Goal: Task Accomplishment & Management: Manage account settings

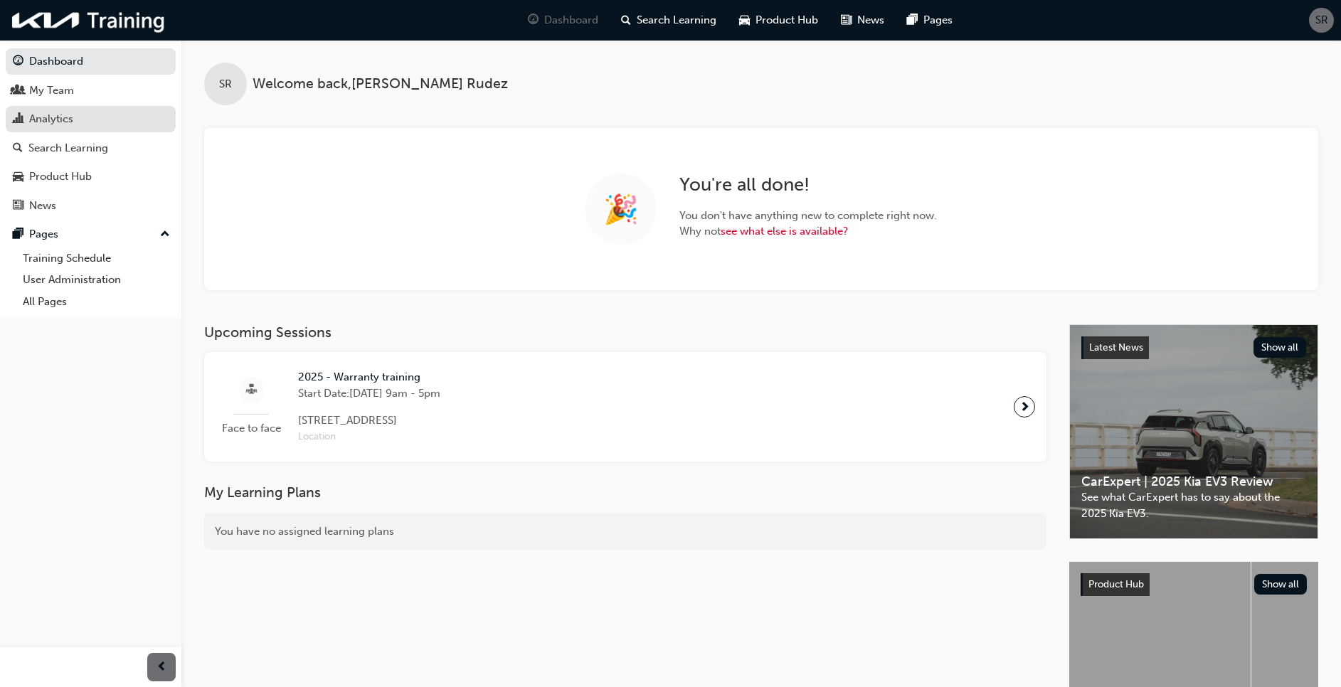
click at [41, 127] on div "Analytics" at bounding box center [91, 119] width 156 height 18
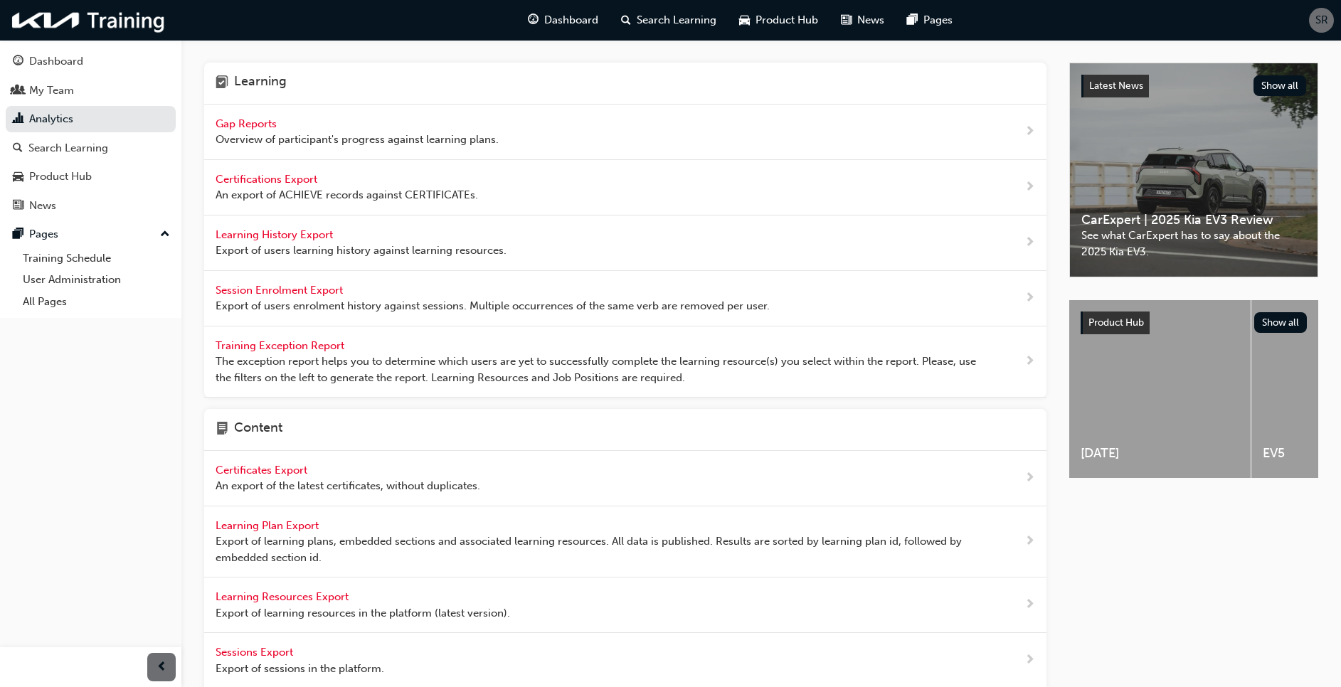
click at [237, 116] on div "Gap Reports Overview of participant's progress against learning plans." at bounding box center [357, 132] width 283 height 32
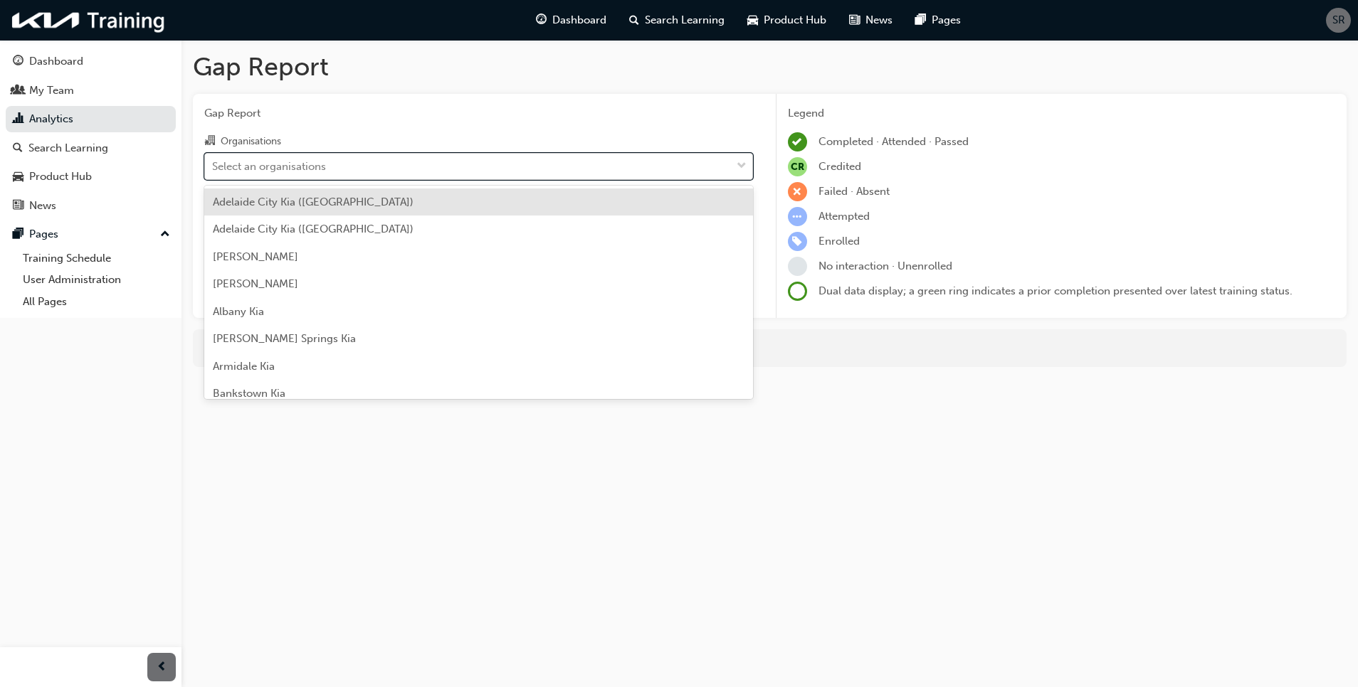
click at [244, 166] on div "Select an organisations" at bounding box center [269, 166] width 114 height 16
click at [213, 166] on input "Organisations option [GEOGRAPHIC_DATA] ([GEOGRAPHIC_DATA]) focused, 1 of 156. 1…" at bounding box center [212, 165] width 1 height 12
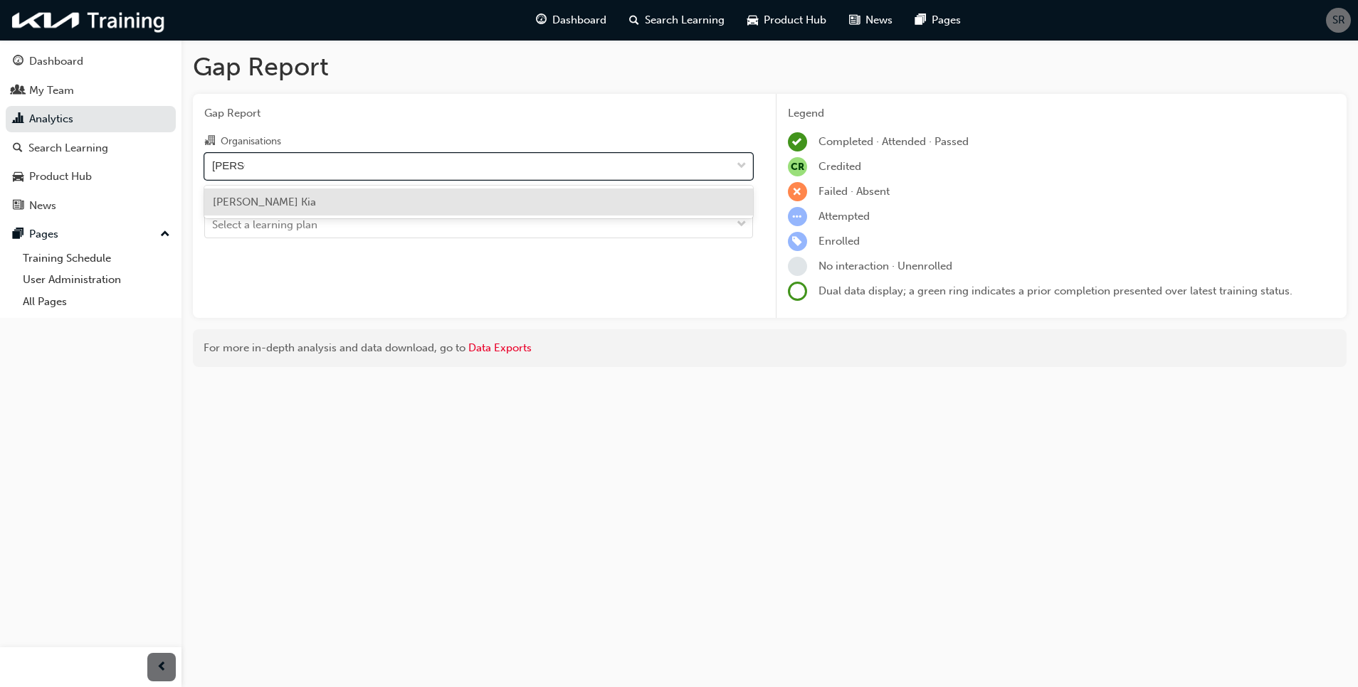
type input "[PERSON_NAME]"
click at [273, 192] on div "[PERSON_NAME] Kia" at bounding box center [478, 203] width 549 height 28
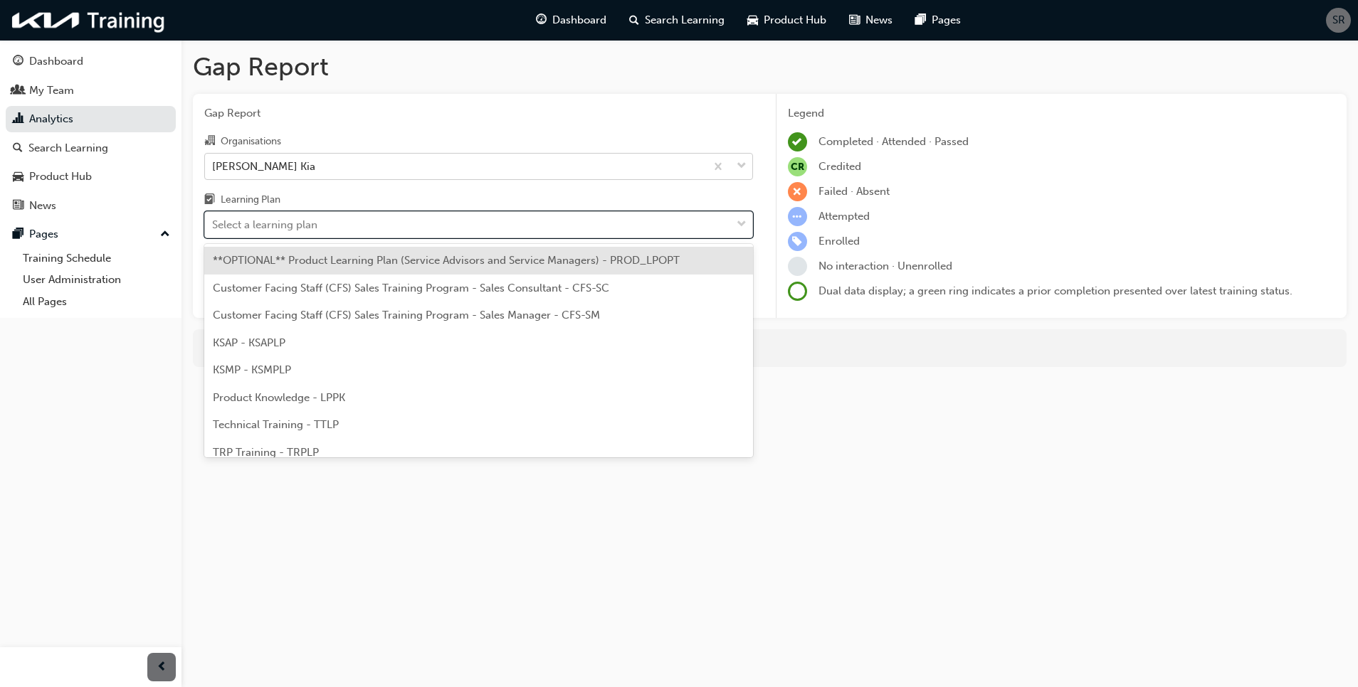
click at [255, 229] on div "Select a learning plan" at bounding box center [264, 225] width 105 height 16
click at [213, 229] on input "Learning Plan option **OPTIONAL** Product Learning Plan (Service Advisors and S…" at bounding box center [212, 224] width 1 height 12
click at [47, 61] on div "Dashboard" at bounding box center [56, 61] width 54 height 16
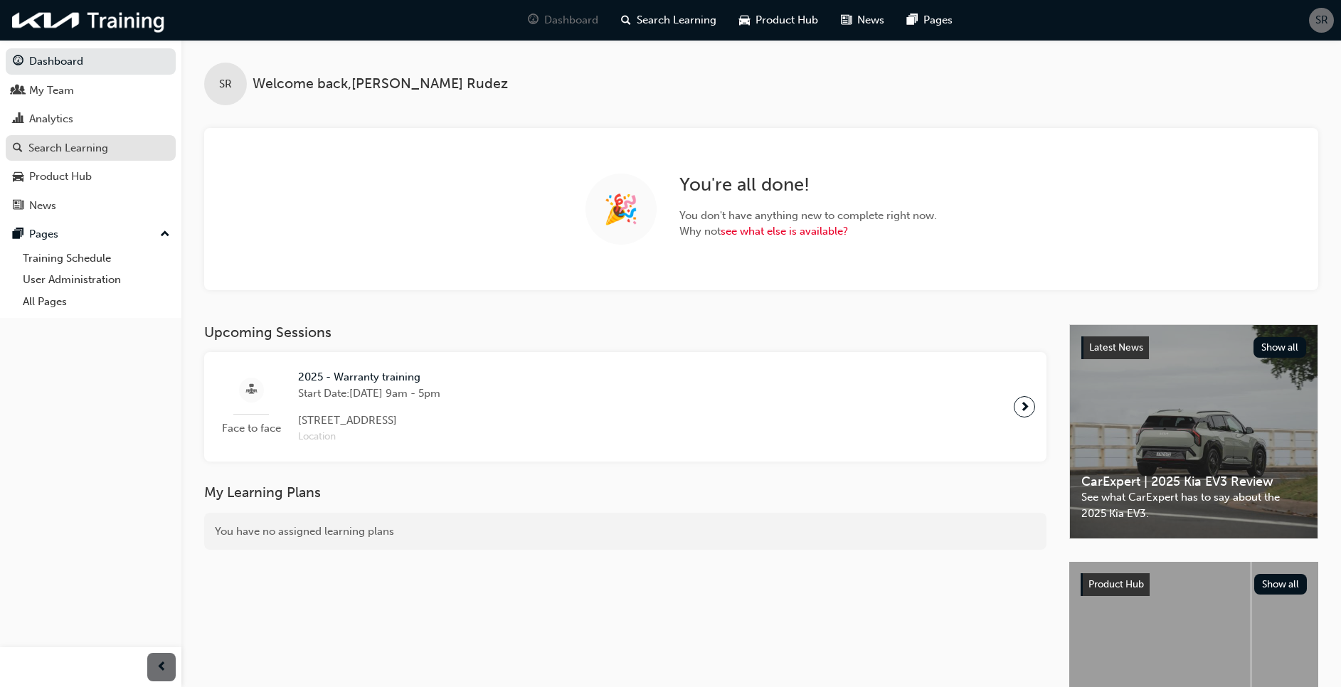
click at [65, 147] on div "Search Learning" at bounding box center [68, 148] width 80 height 16
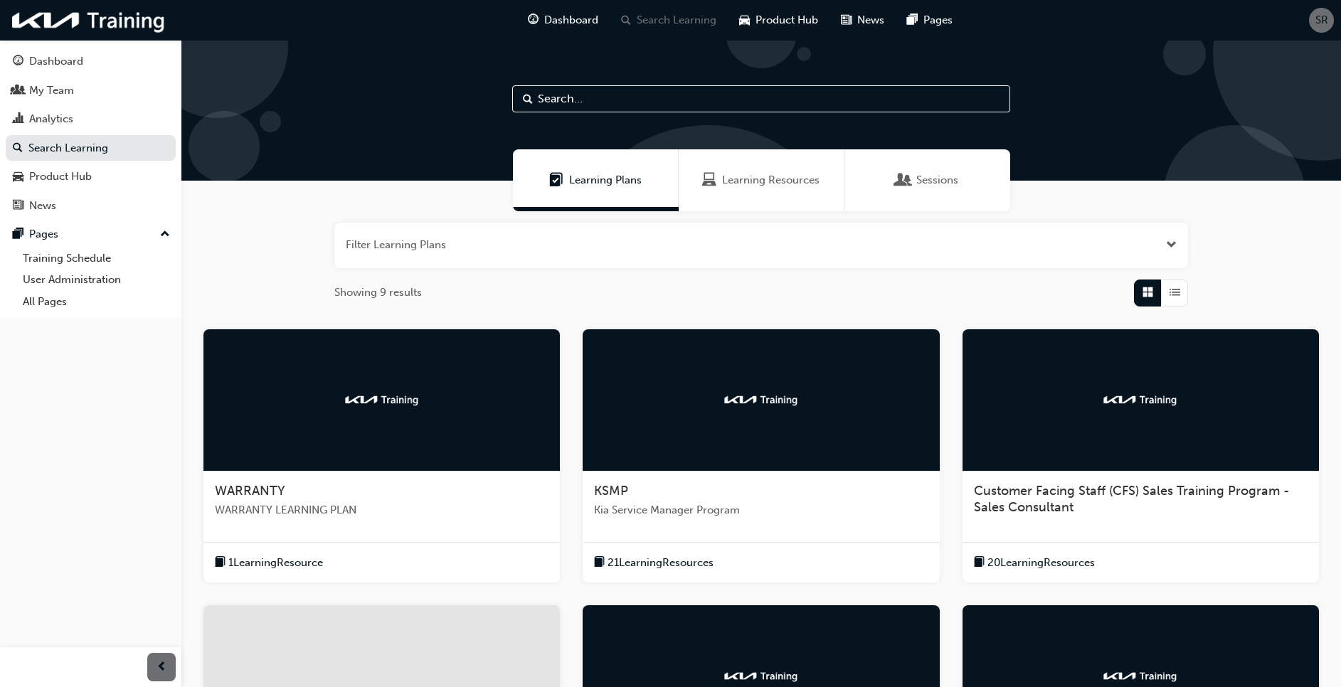
click at [278, 412] on div at bounding box center [381, 400] width 356 height 142
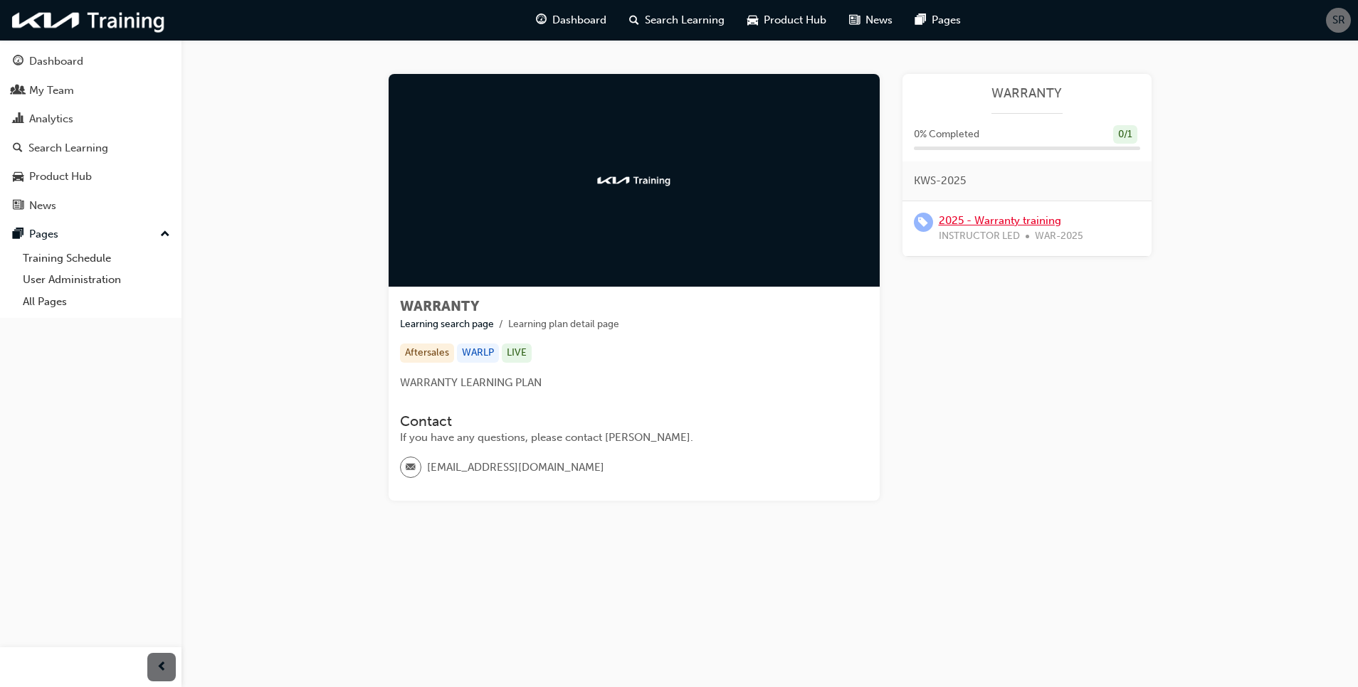
click at [996, 221] on link "2025 - Warranty training" at bounding box center [1000, 220] width 122 height 13
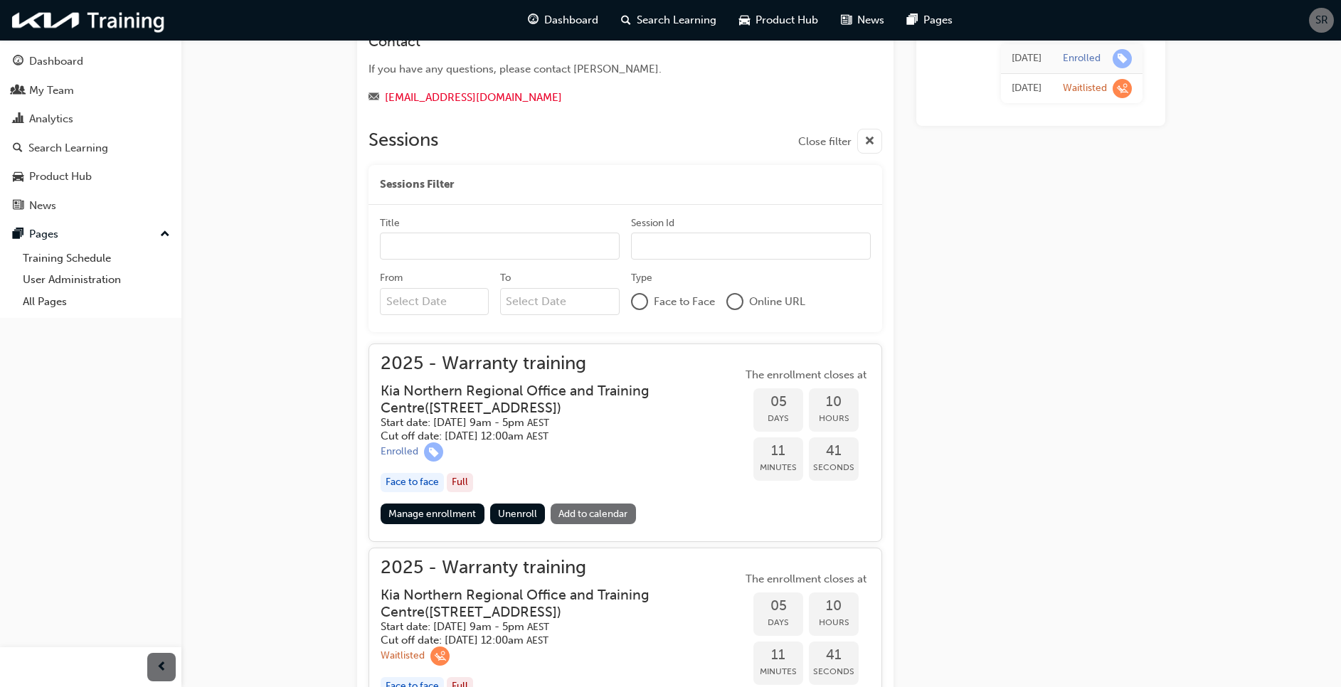
scroll to position [344, 0]
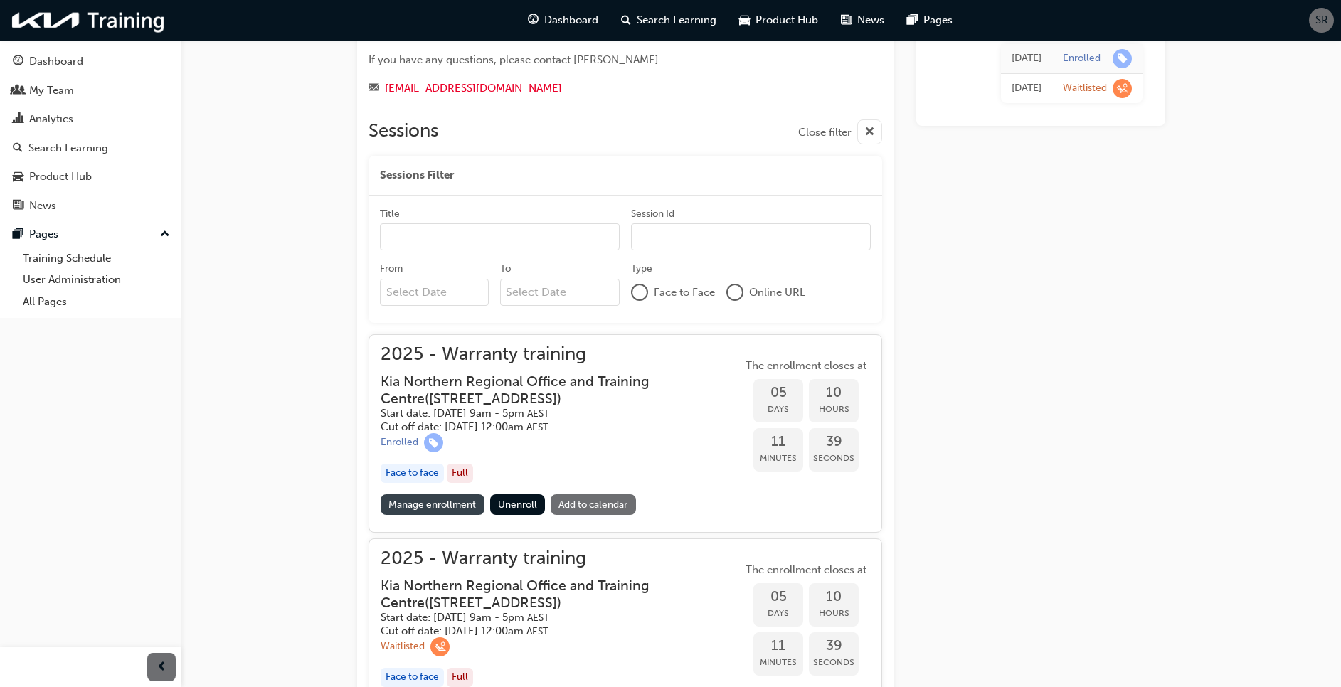
click at [462, 505] on link "Manage enrollment" at bounding box center [433, 505] width 104 height 21
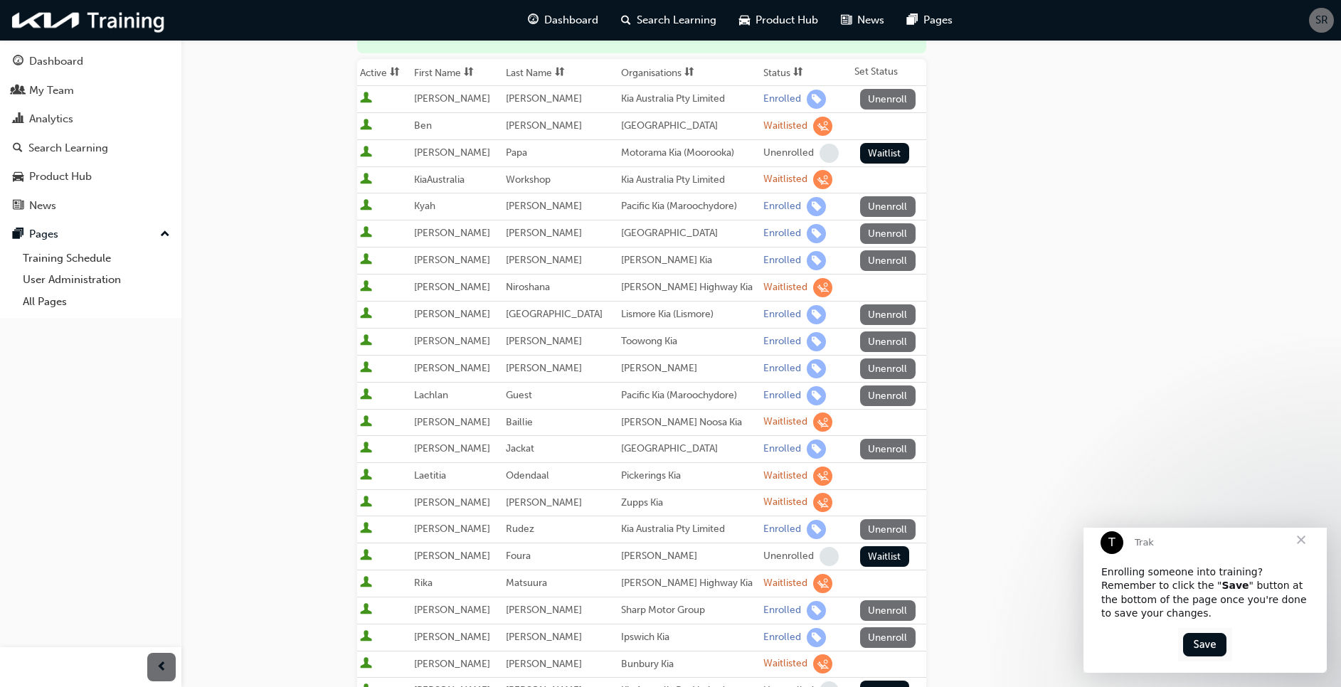
scroll to position [209, 0]
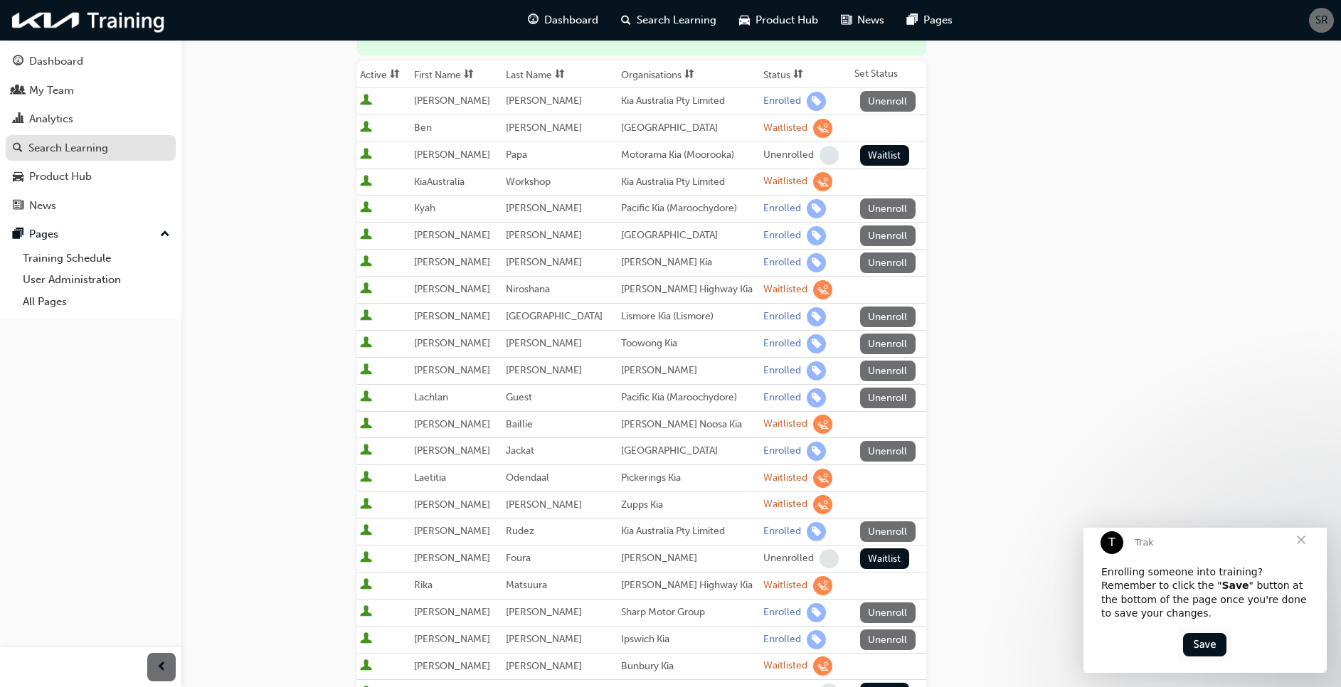
click at [62, 138] on link "Search Learning" at bounding box center [91, 148] width 170 height 26
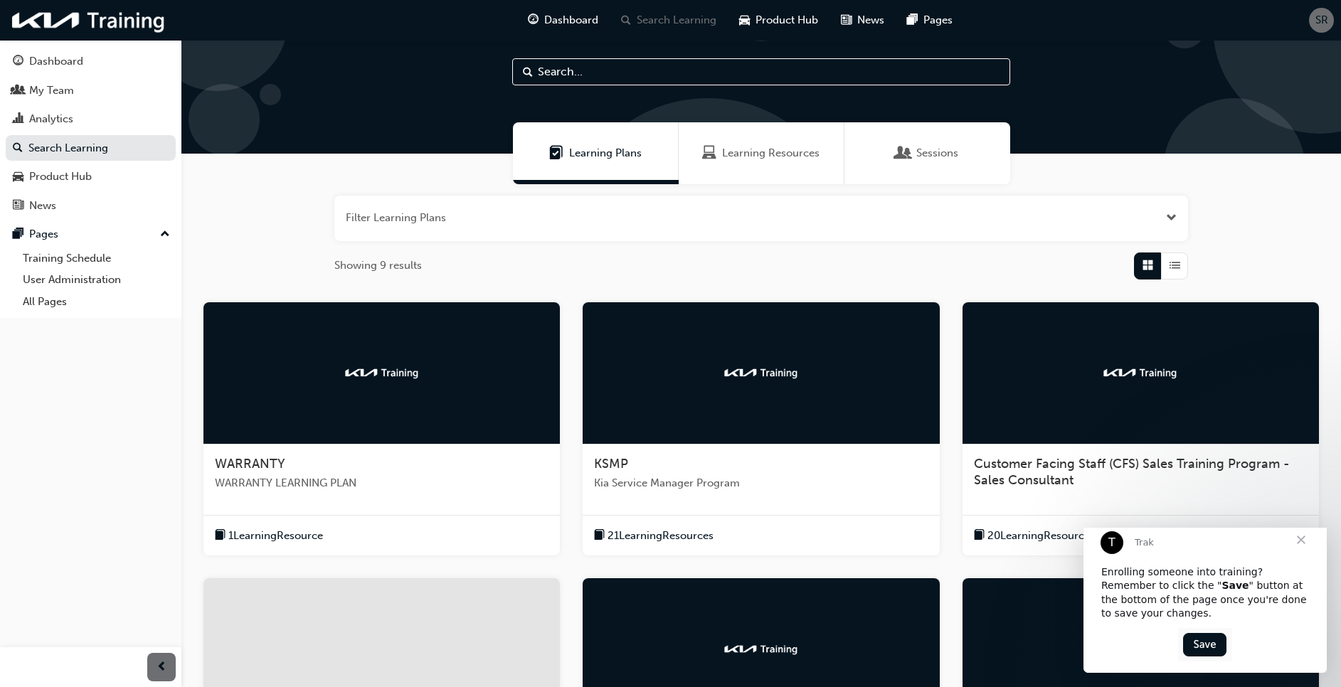
scroll to position [209, 0]
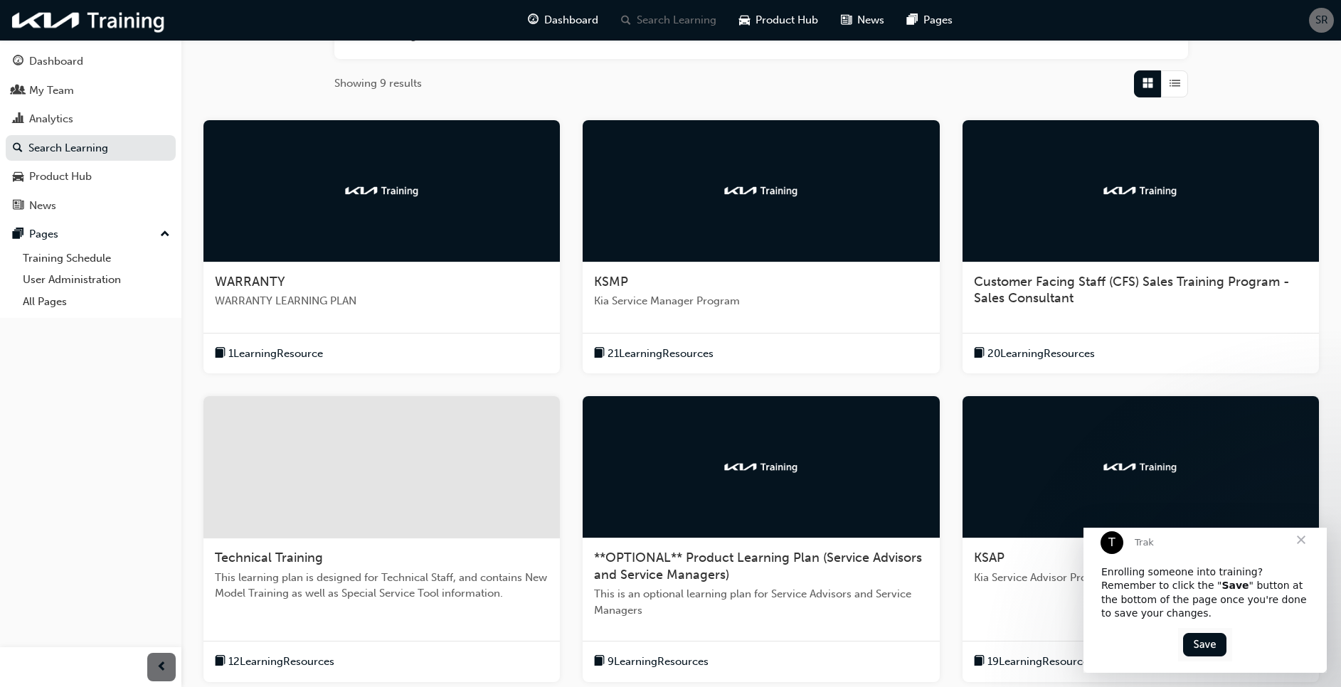
click at [324, 196] on div at bounding box center [381, 191] width 356 height 142
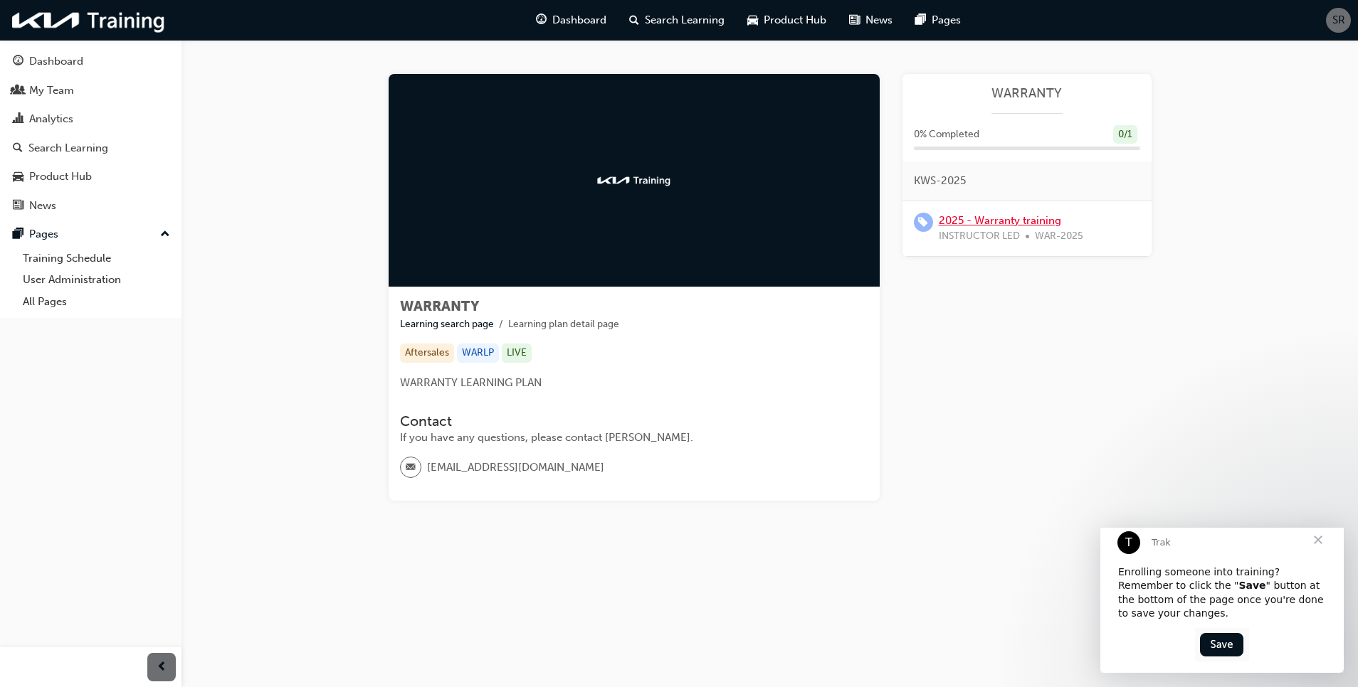
click at [993, 217] on link "2025 - Warranty training" at bounding box center [1000, 220] width 122 height 13
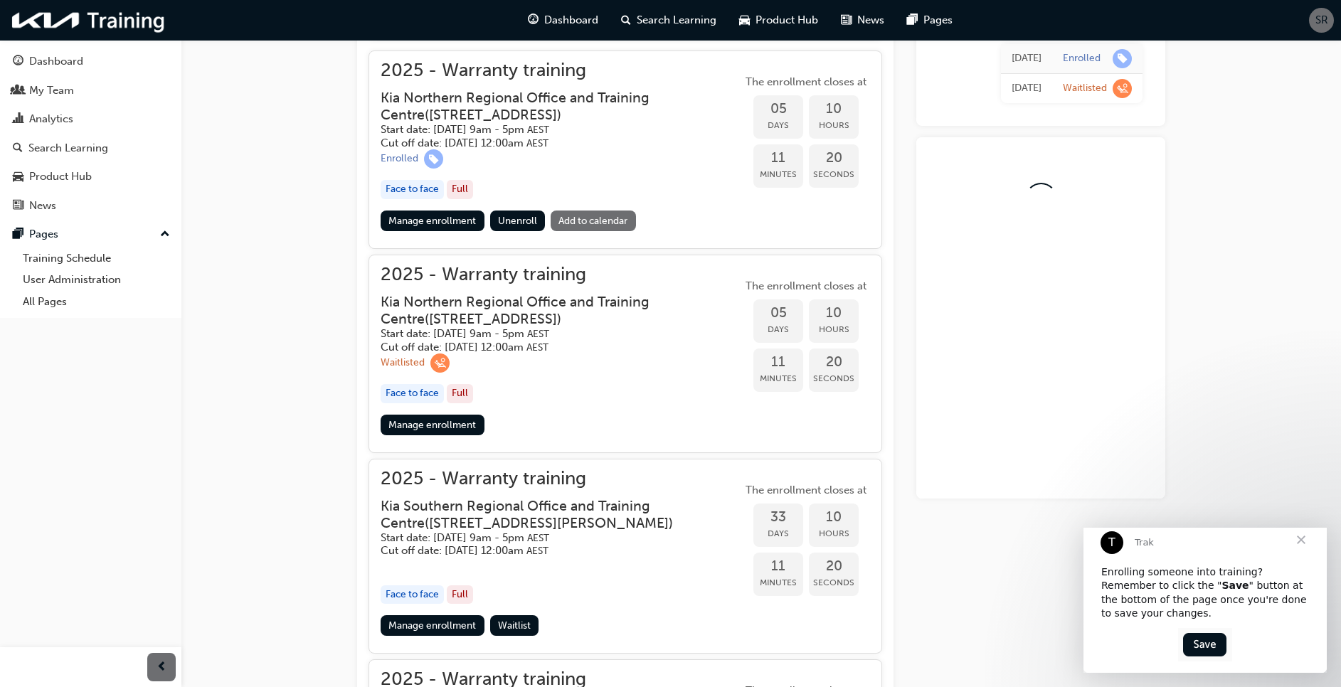
scroll to position [679, 0]
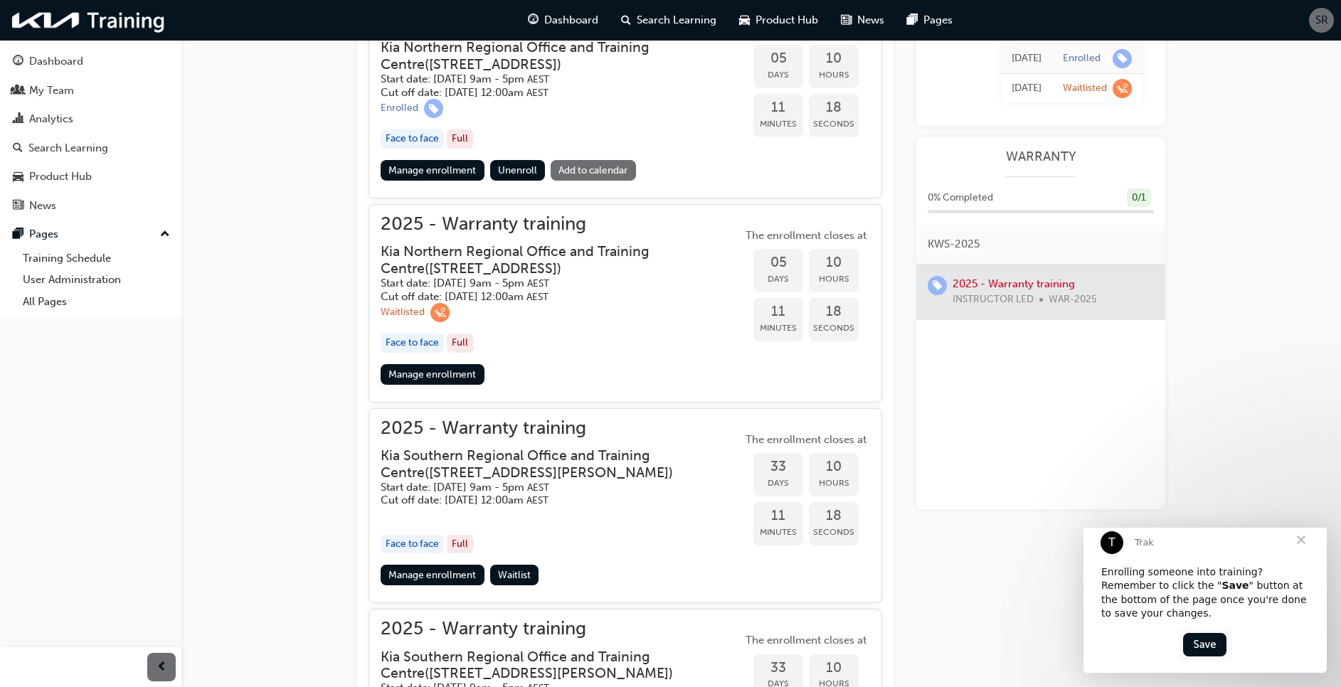
click at [655, 283] on h5 "Start date: [DATE] 9am - 5pm AEST" at bounding box center [550, 284] width 339 height 14
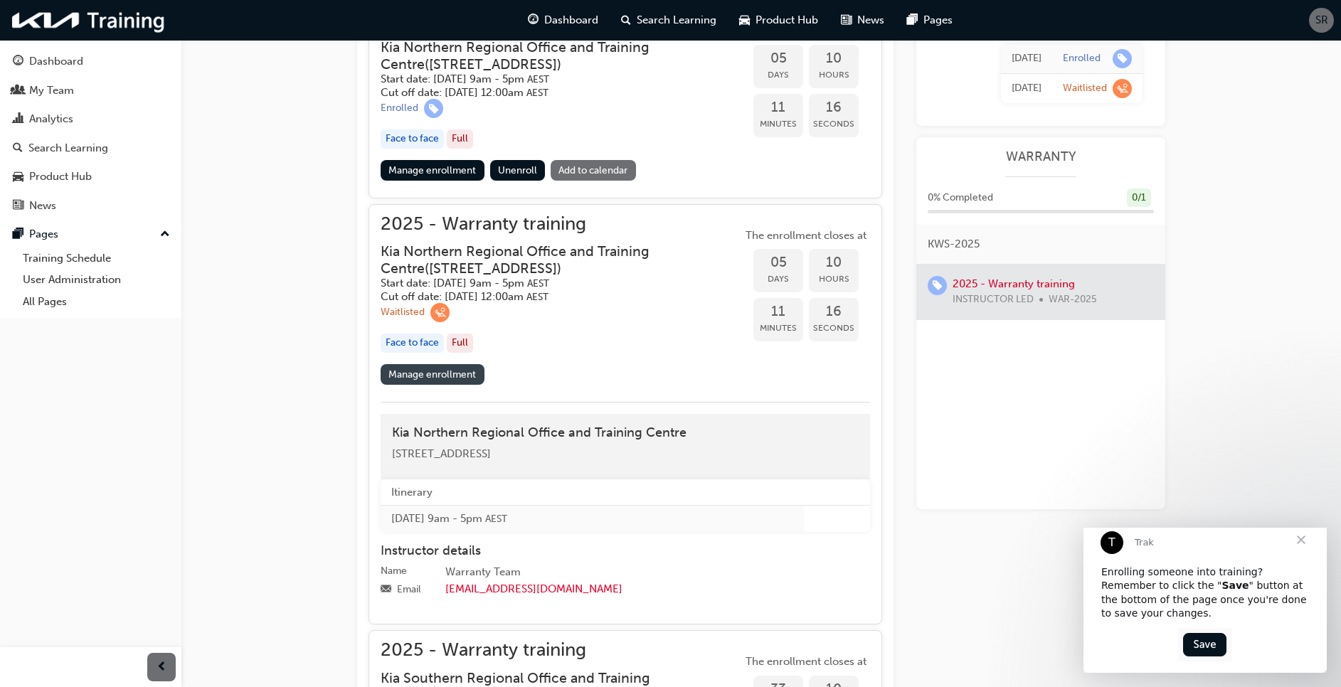
click at [422, 374] on link "Manage enrollment" at bounding box center [433, 374] width 104 height 21
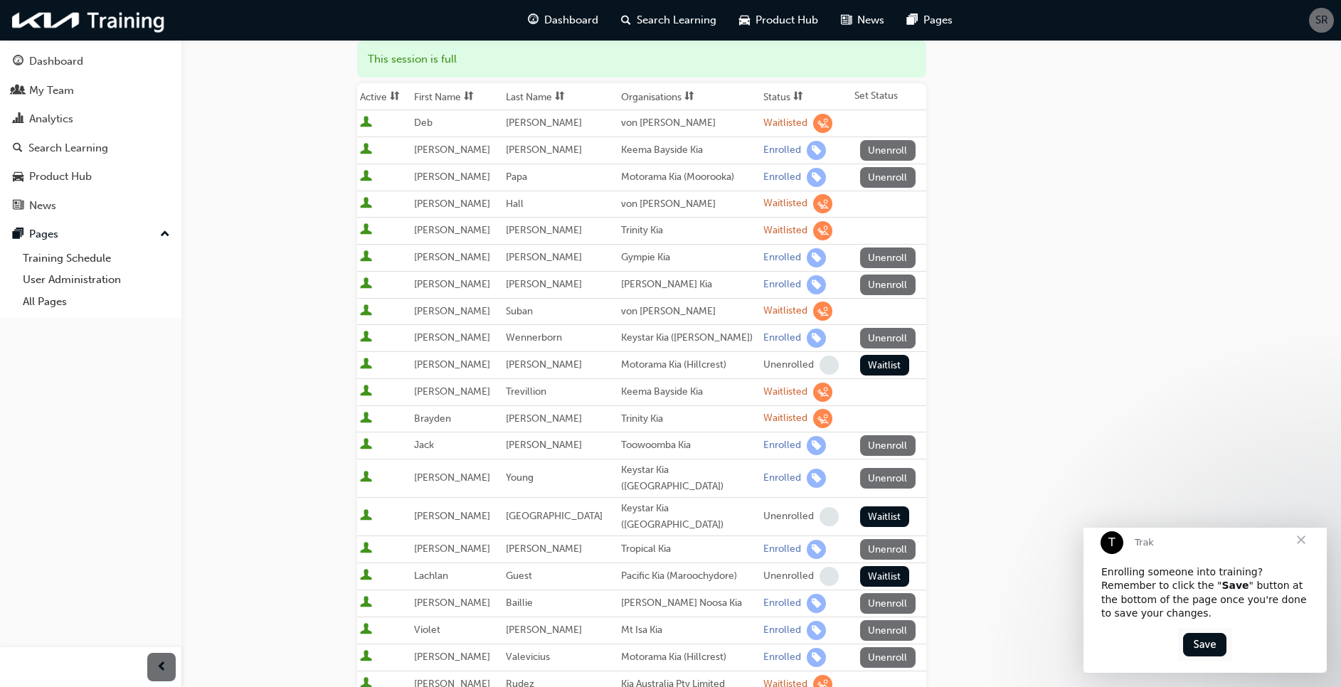
scroll to position [188, 0]
click at [47, 69] on div "Dashboard" at bounding box center [56, 61] width 54 height 16
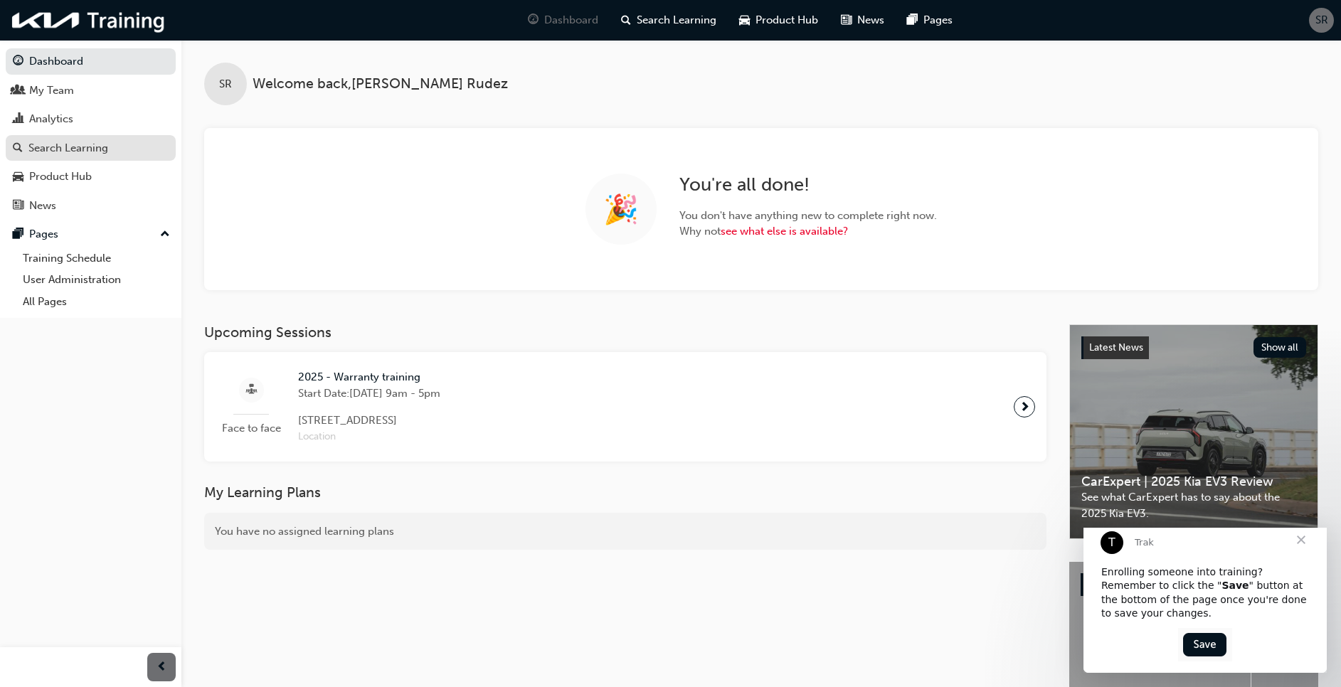
click at [88, 143] on div "Search Learning" at bounding box center [68, 148] width 80 height 16
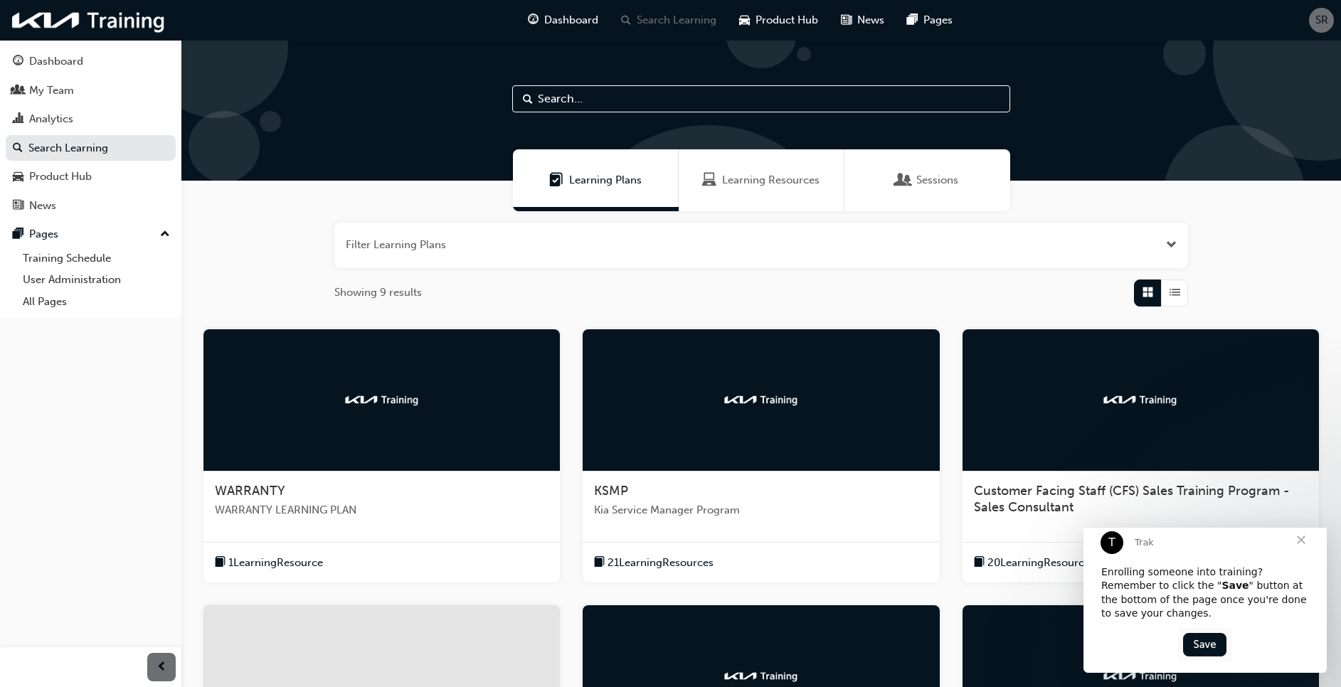
click at [329, 366] on div at bounding box center [381, 400] width 356 height 142
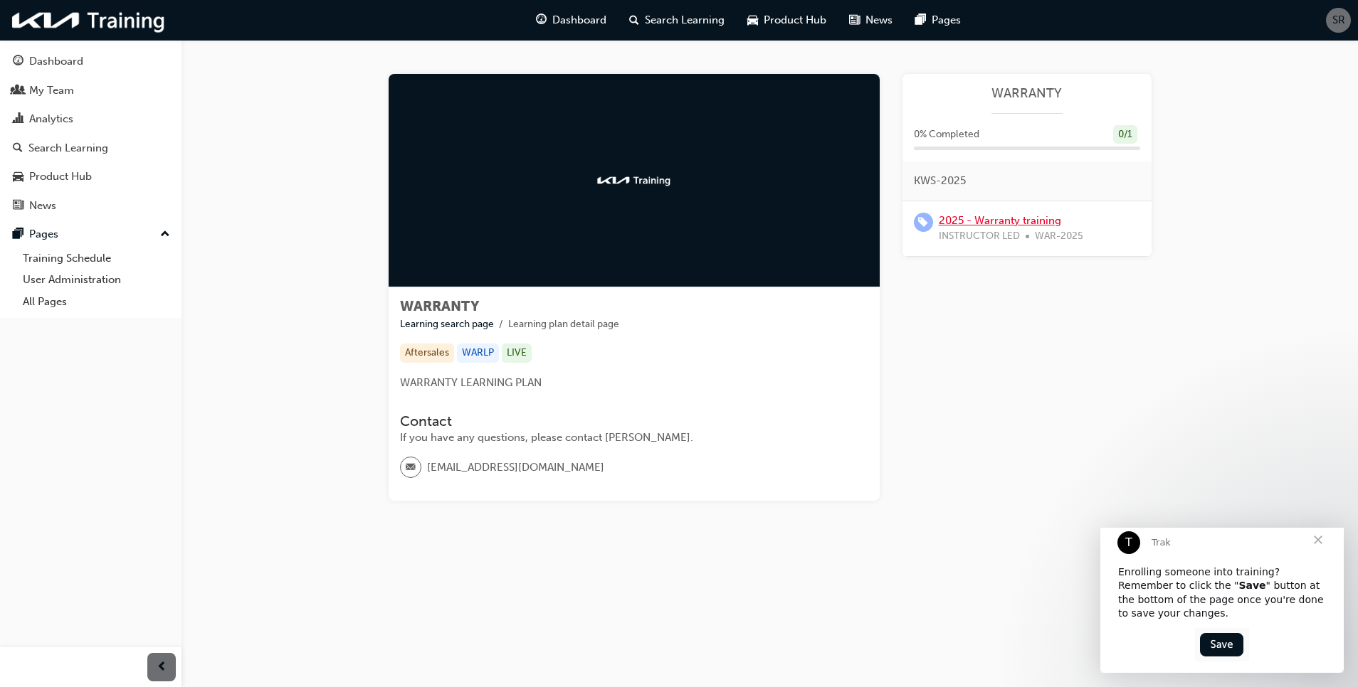
click at [976, 224] on link "2025 - Warranty training" at bounding box center [1000, 220] width 122 height 13
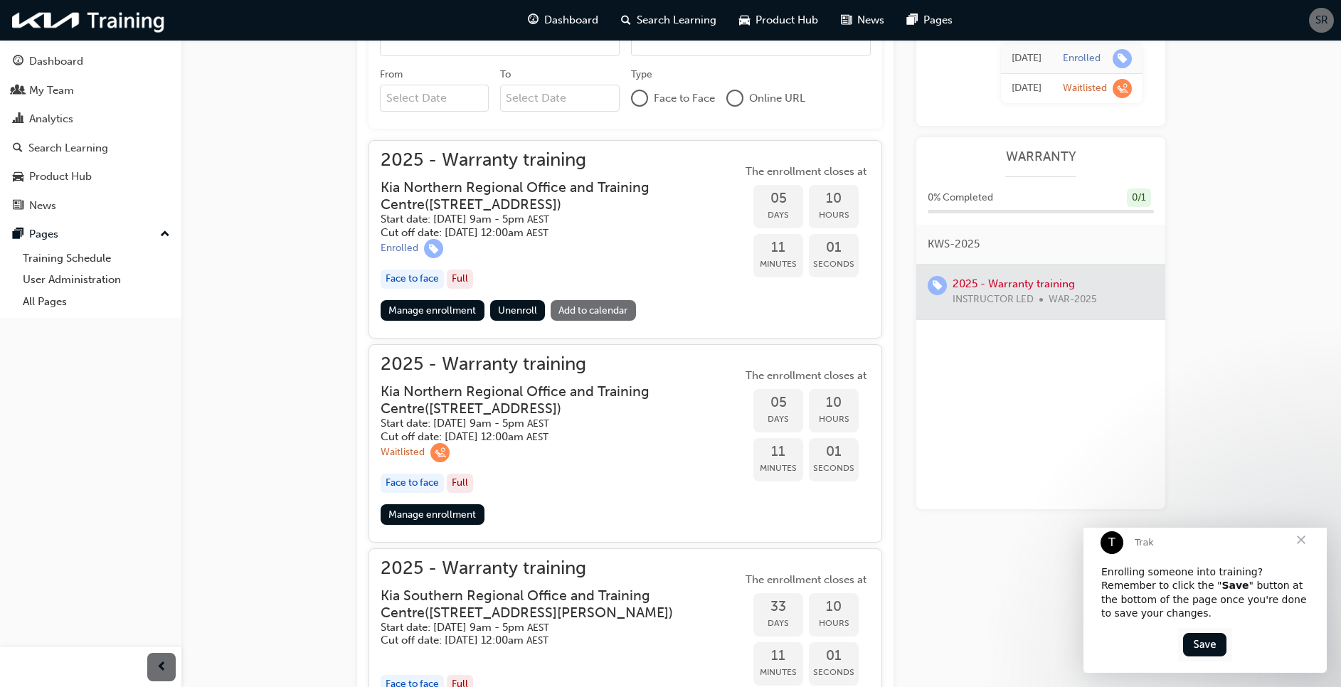
scroll to position [538, 0]
click at [455, 309] on link "Manage enrollment" at bounding box center [433, 311] width 104 height 21
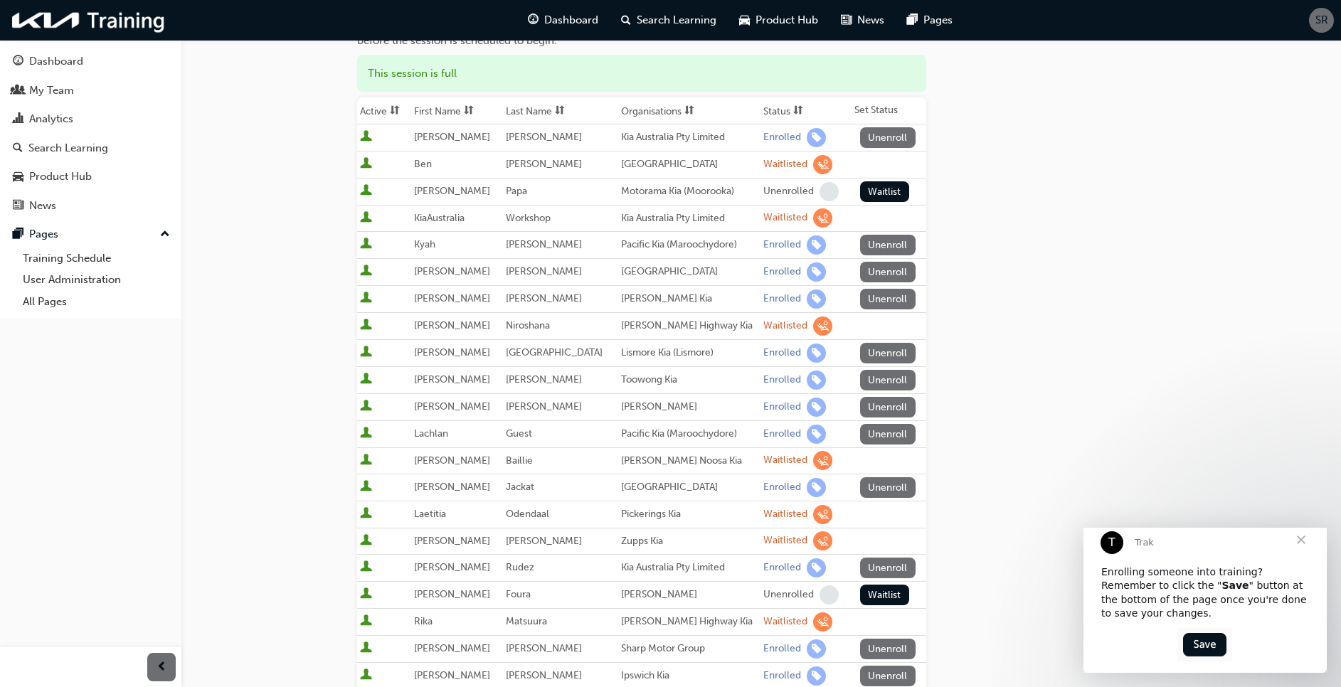
scroll to position [171, 0]
click at [878, 299] on button "Unenroll" at bounding box center [887, 301] width 55 height 21
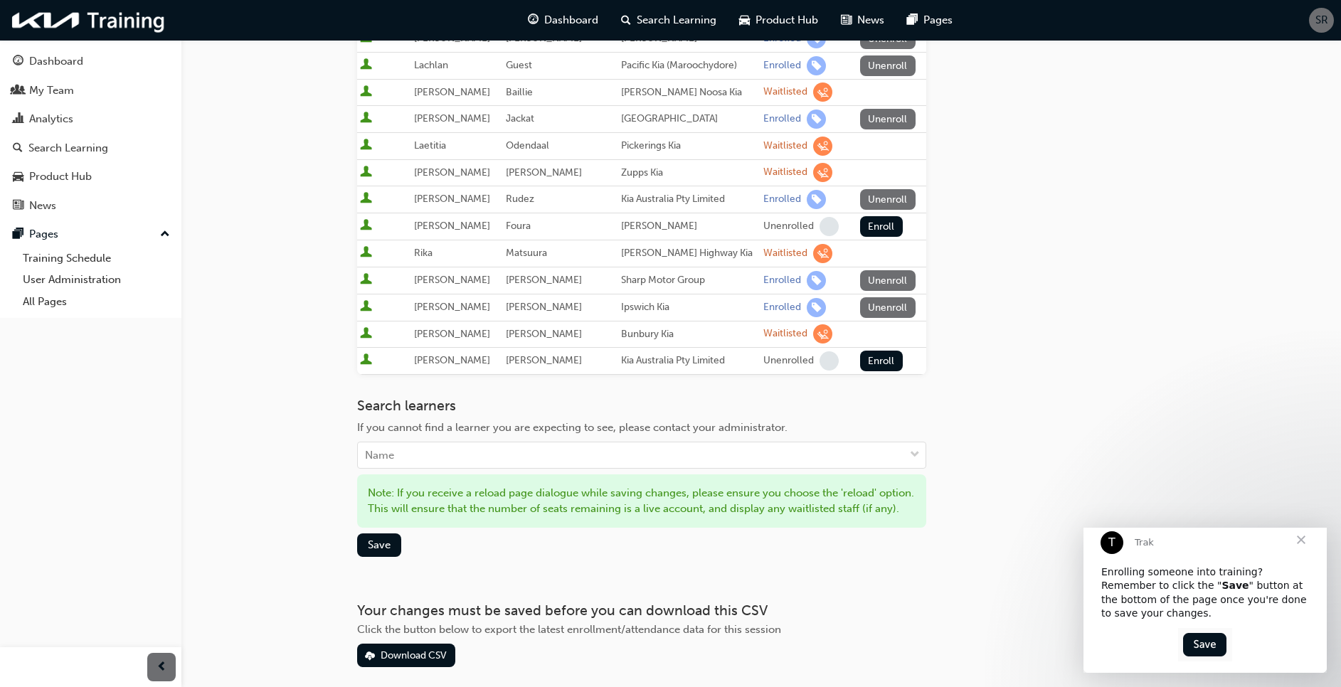
scroll to position [561, 0]
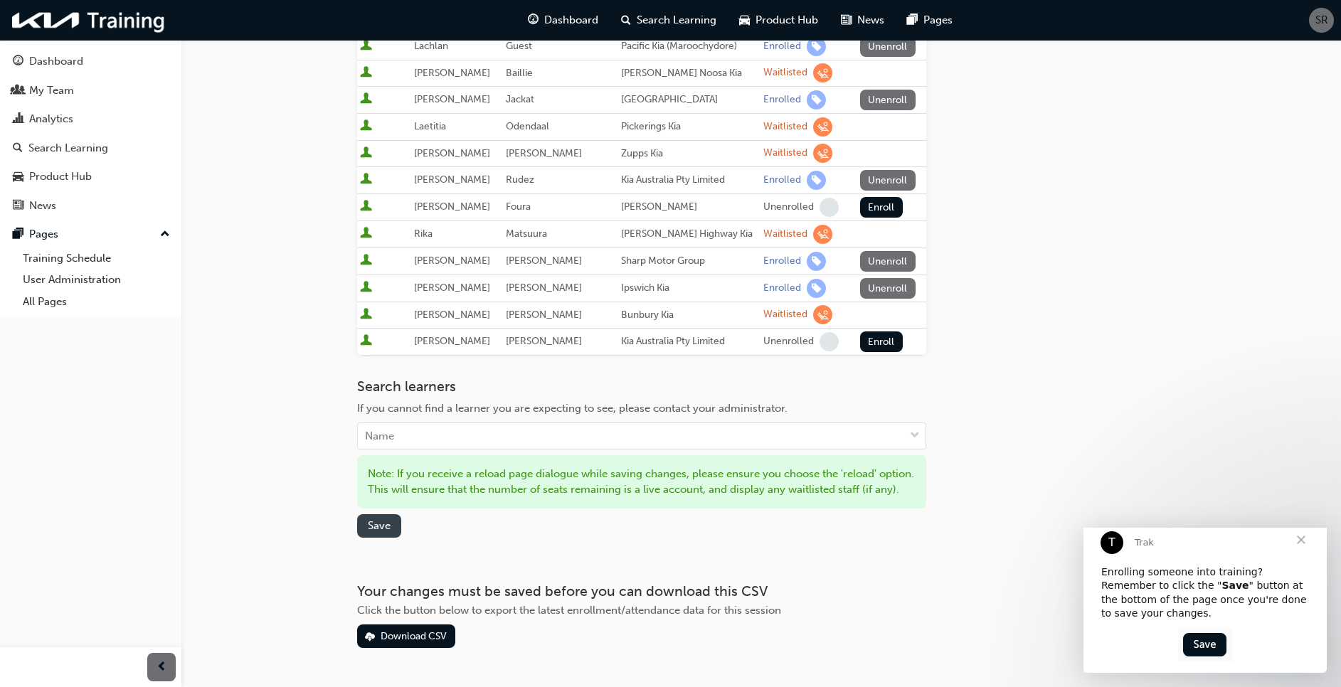
click at [386, 532] on span "Save" at bounding box center [379, 525] width 23 height 13
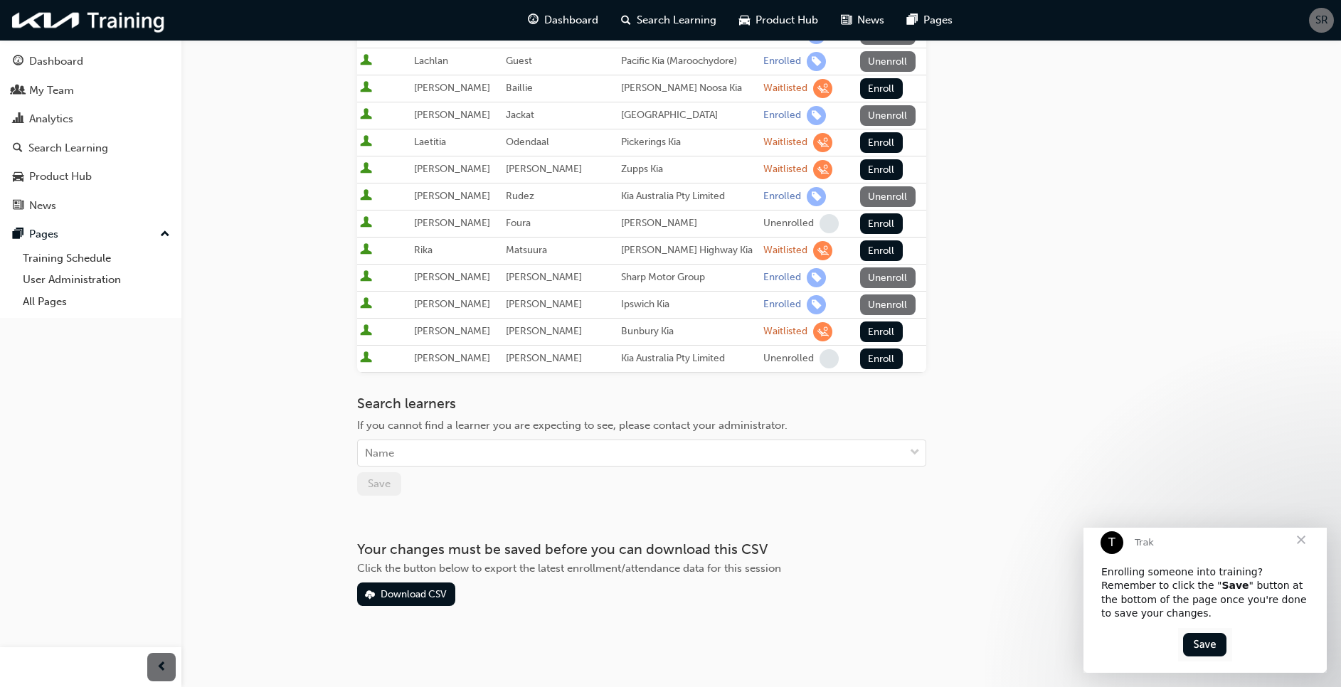
scroll to position [546, 0]
click at [386, 539] on div "Go to session detail page Manage enrollment for 2025 - Warranty training Start …" at bounding box center [641, 49] width 569 height 1113
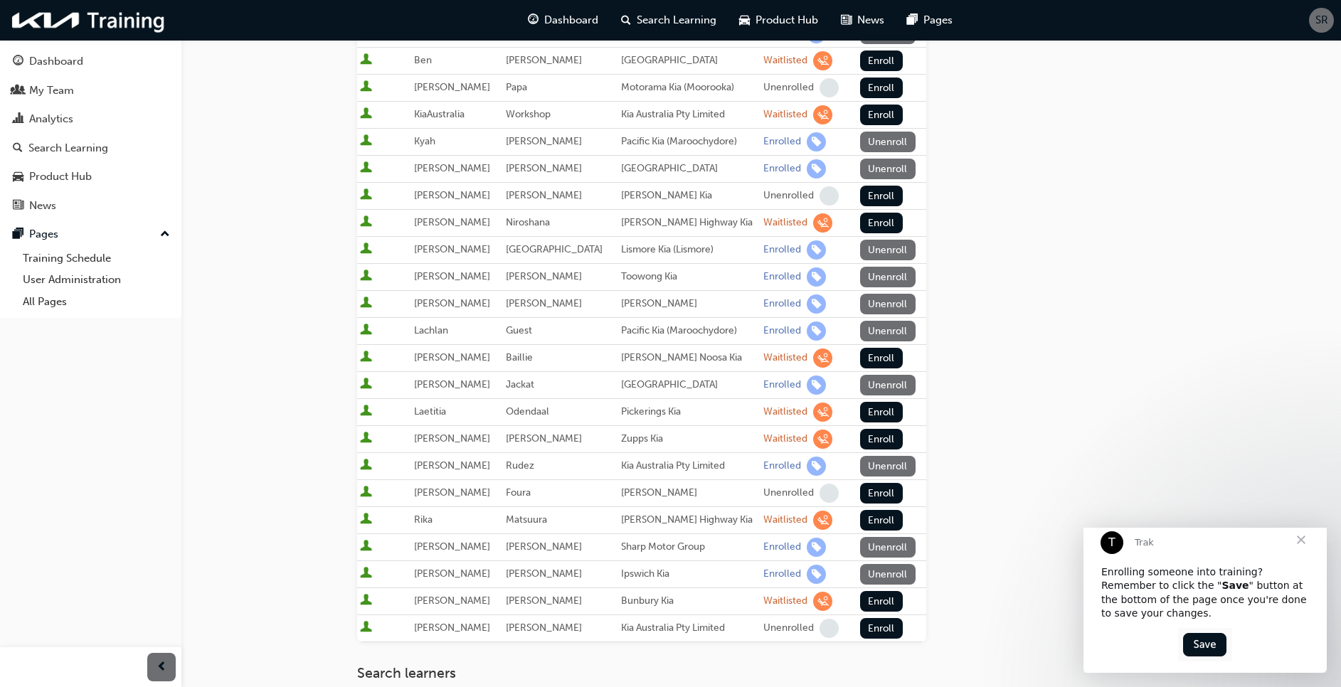
scroll to position [290, 0]
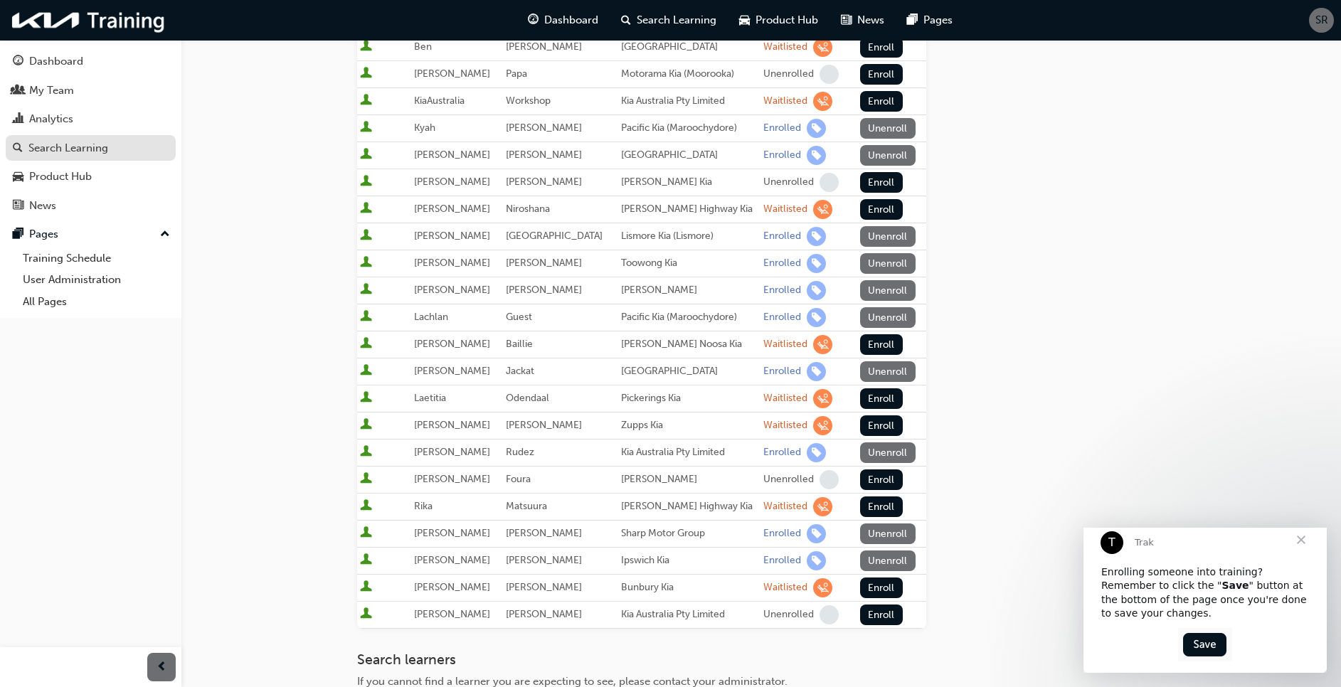
click at [114, 151] on div "Search Learning" at bounding box center [91, 148] width 156 height 18
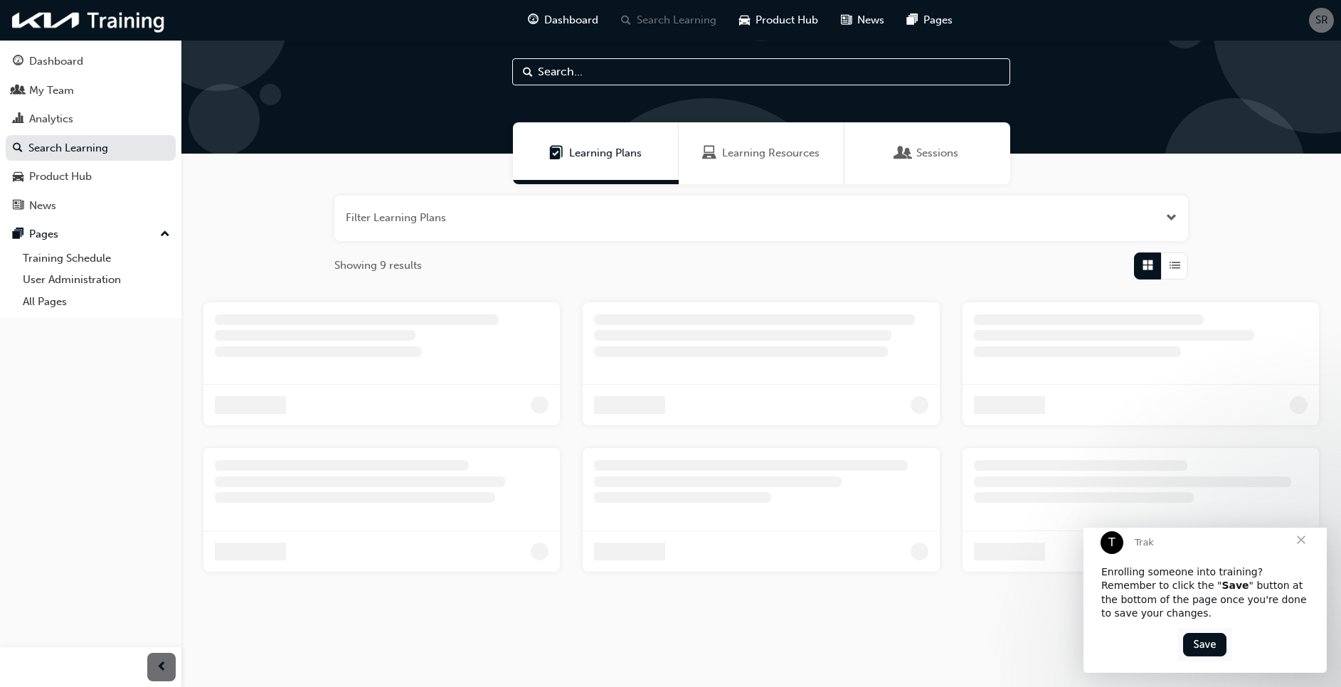
scroll to position [290, 0]
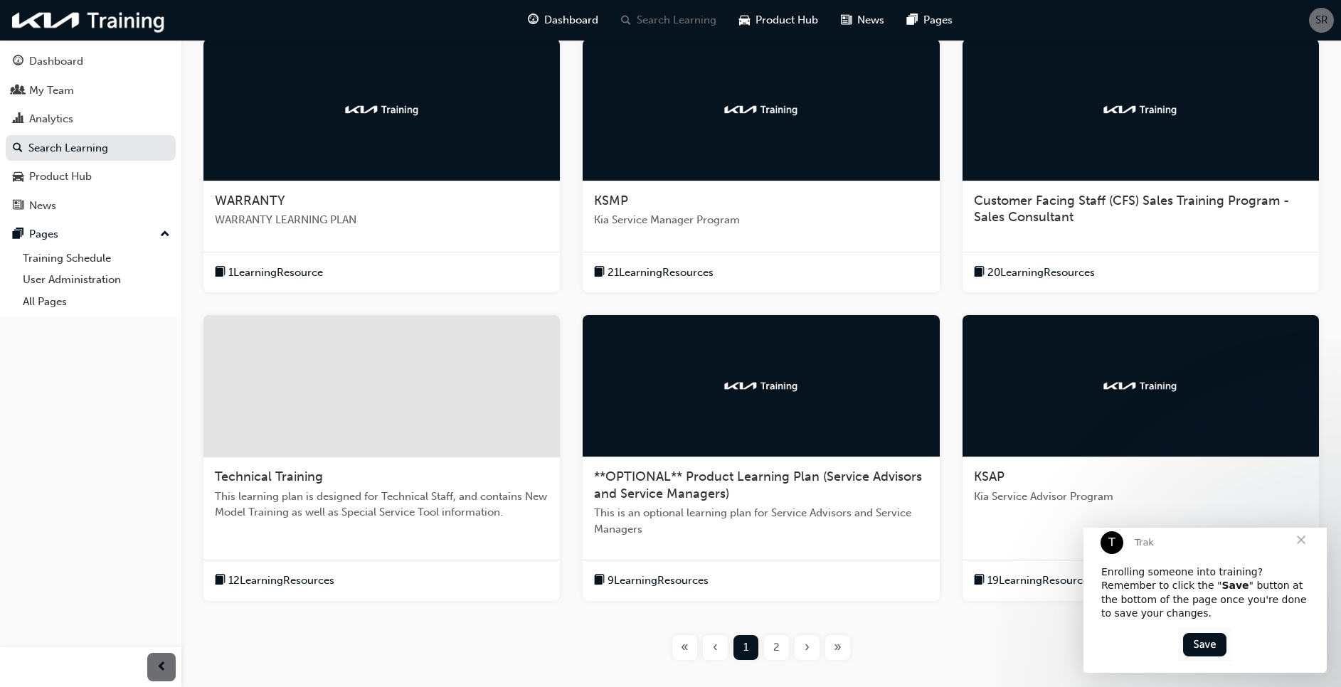
click at [307, 119] on div at bounding box center [381, 110] width 356 height 142
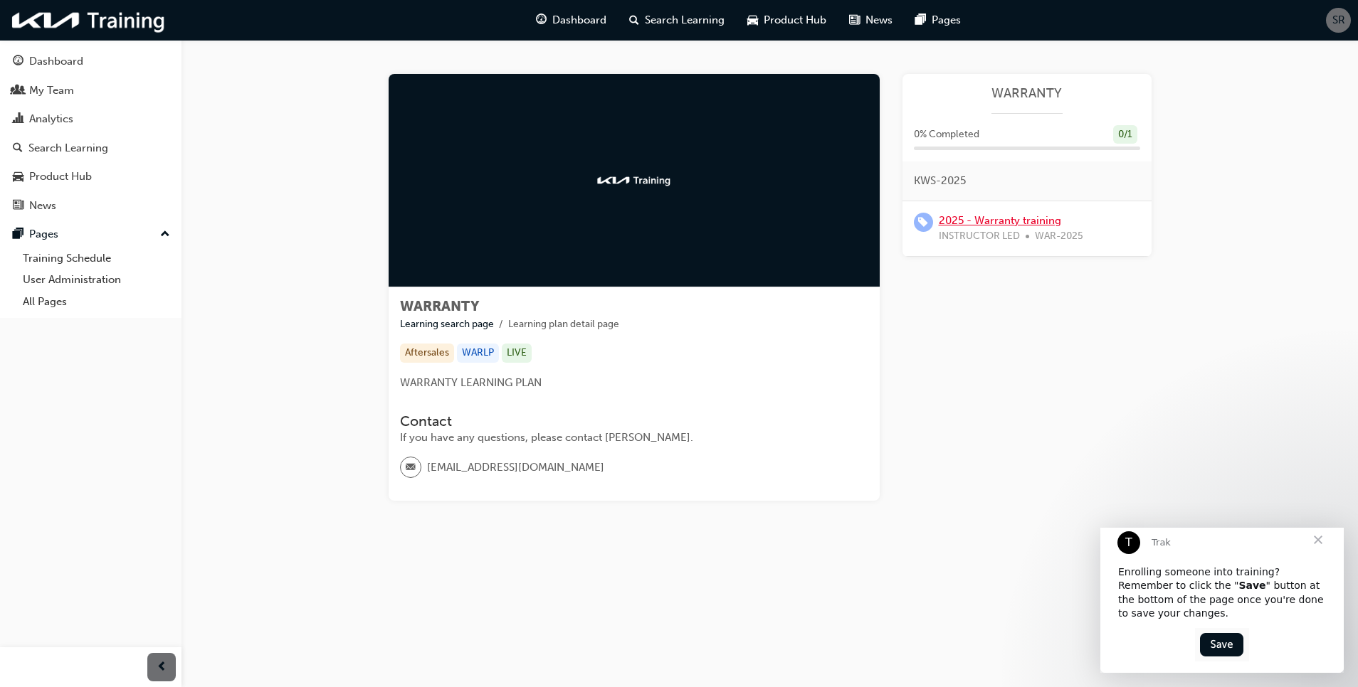
click at [986, 218] on link "2025 - Warranty training" at bounding box center [1000, 220] width 122 height 13
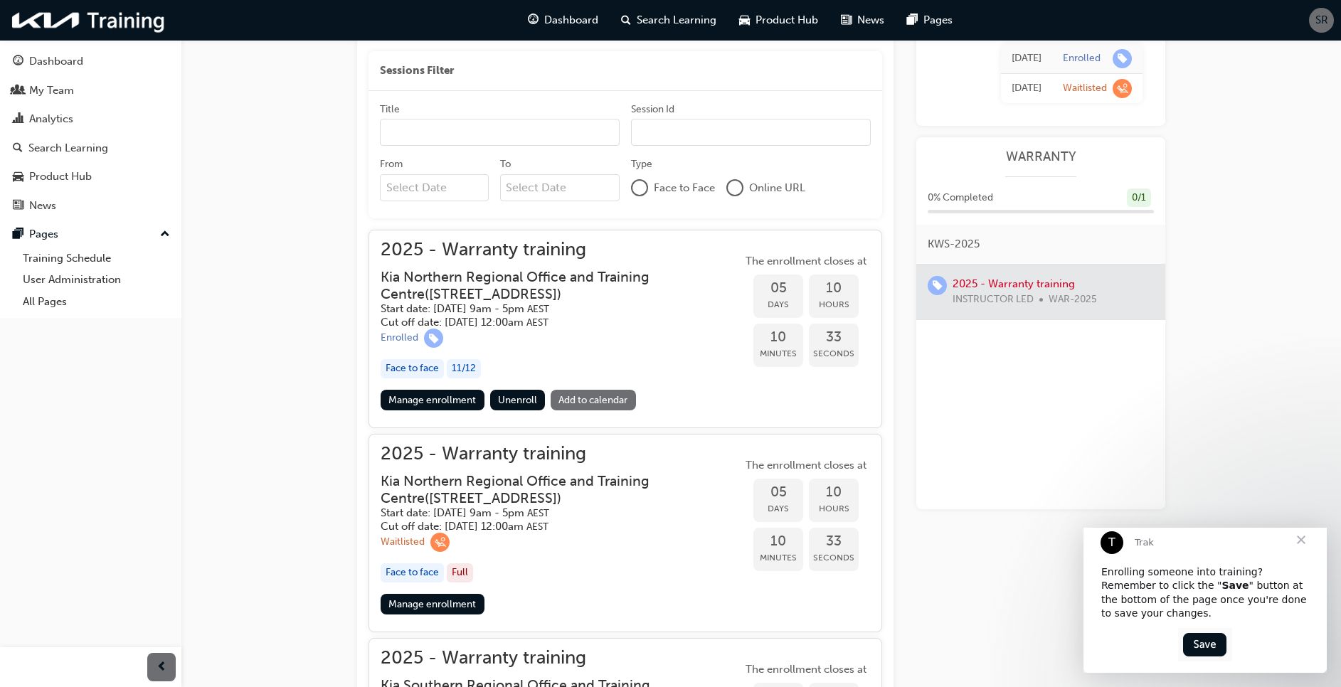
scroll to position [448, 0]
